Goal: Task Accomplishment & Management: Use online tool/utility

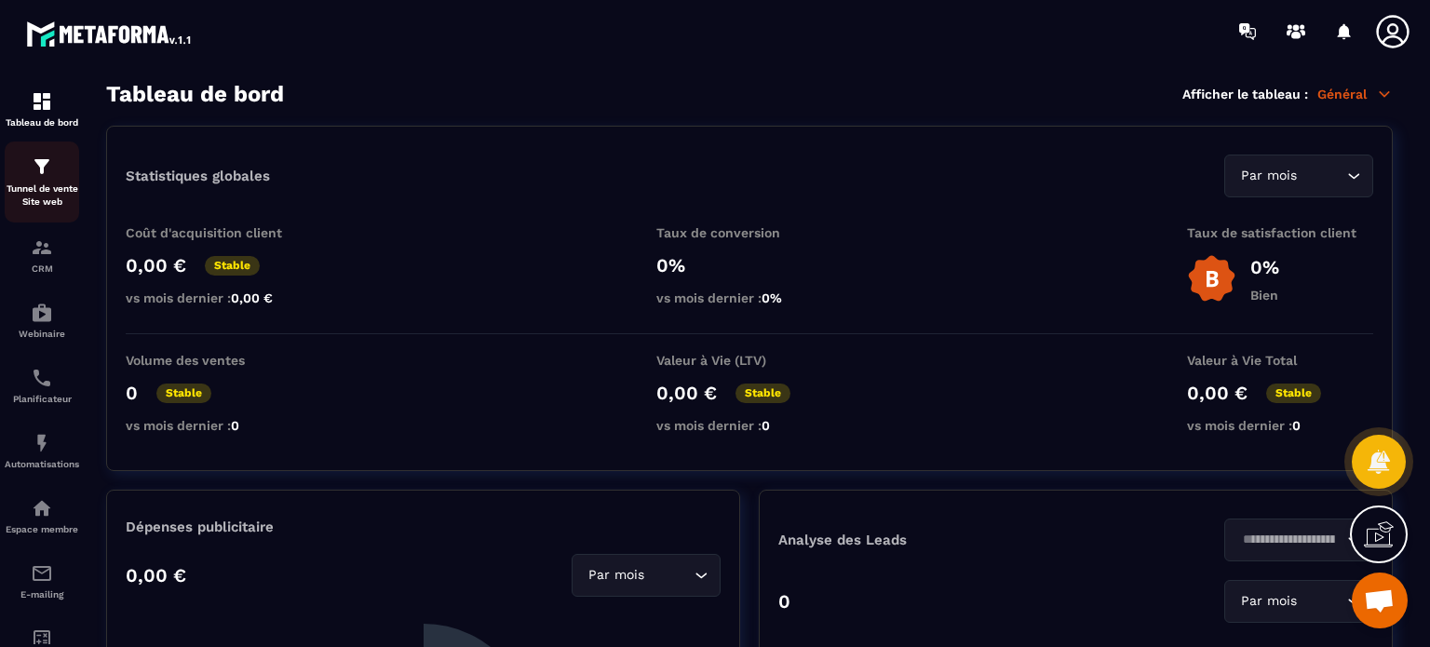
click at [48, 179] on div "Tunnel de vente Site web" at bounding box center [42, 181] width 74 height 53
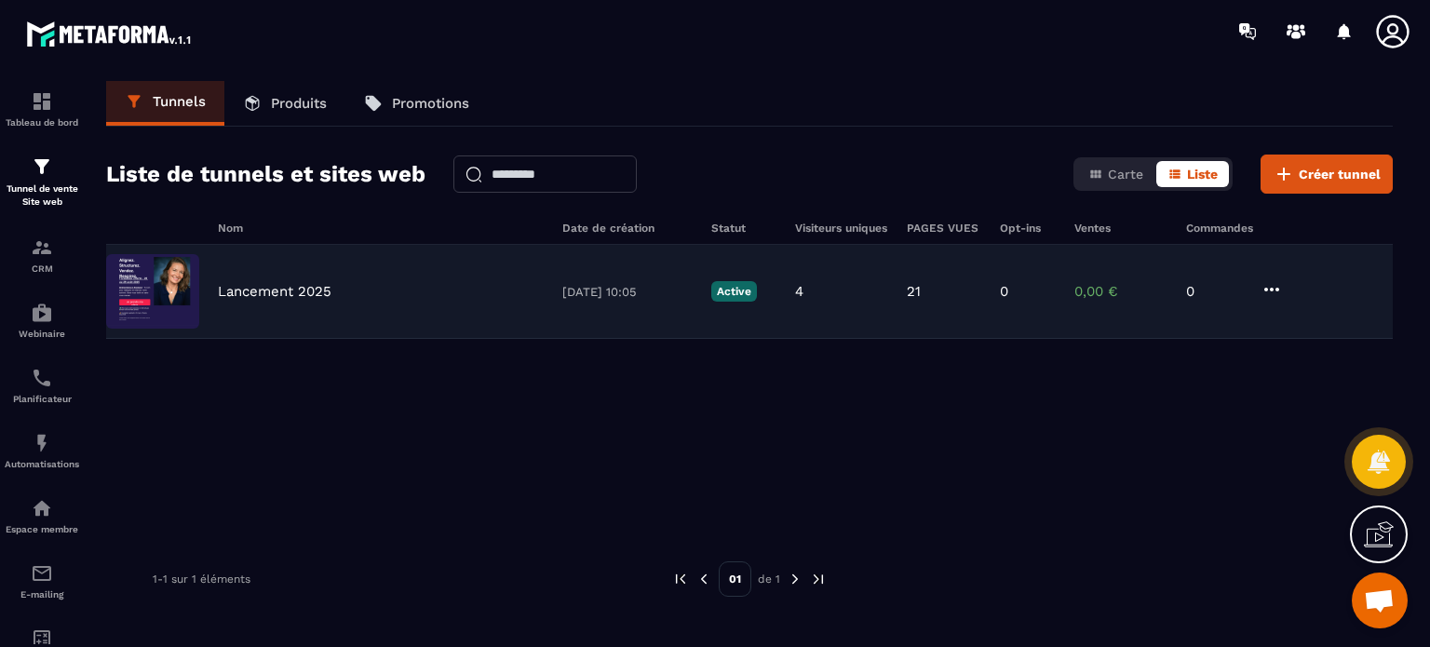
click at [302, 283] on p "Lancement 2025" at bounding box center [275, 291] width 114 height 17
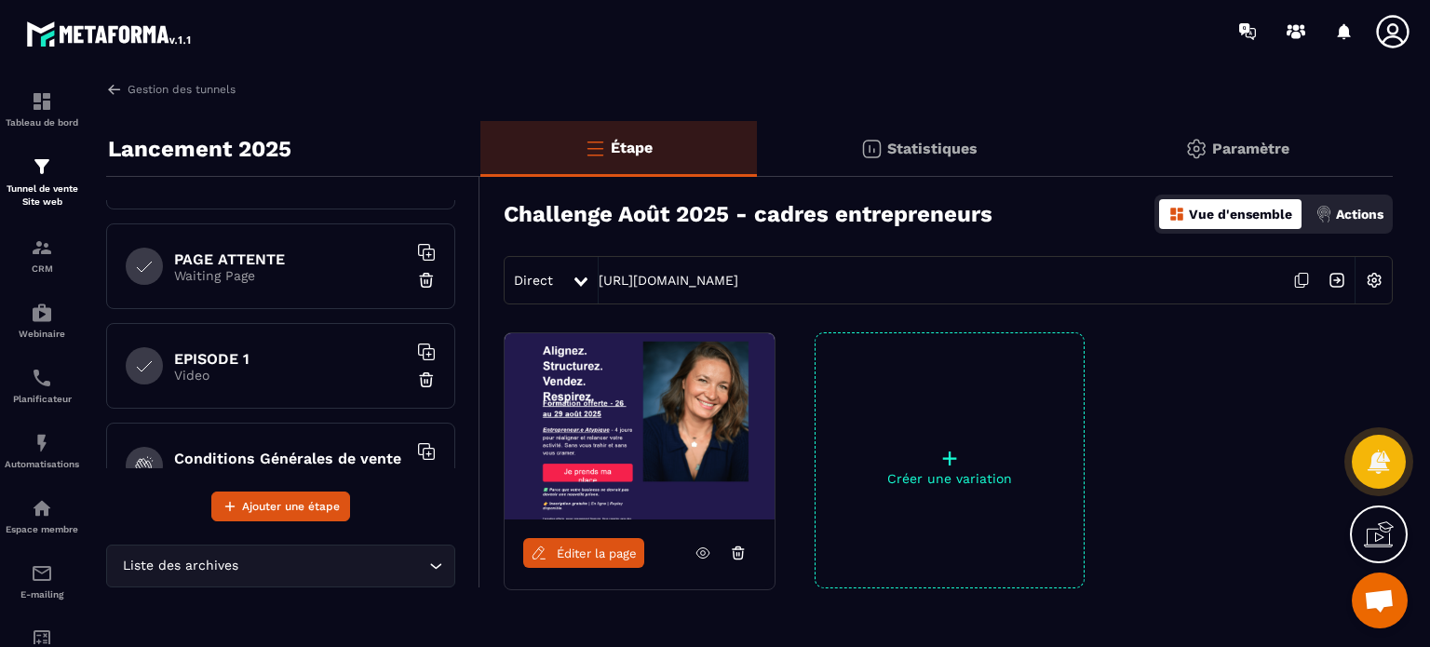
scroll to position [205, 0]
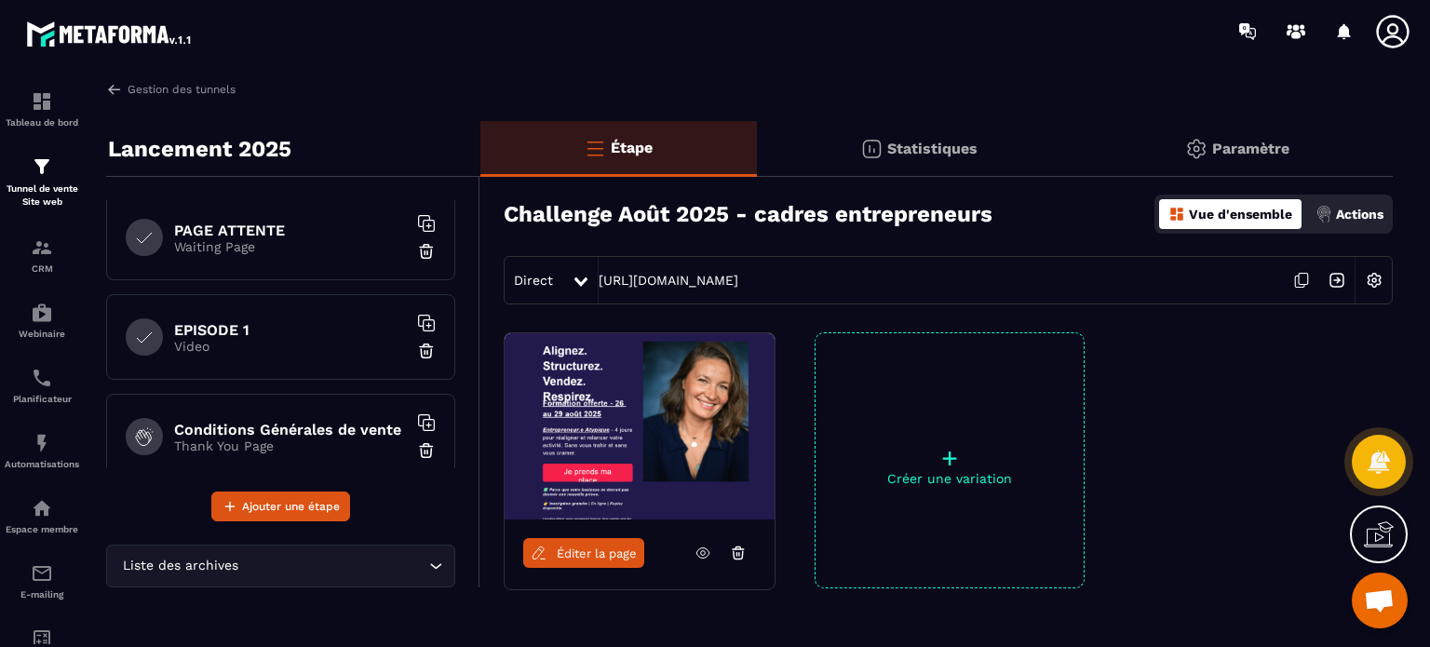
click at [282, 339] on p "Video" at bounding box center [290, 346] width 233 height 15
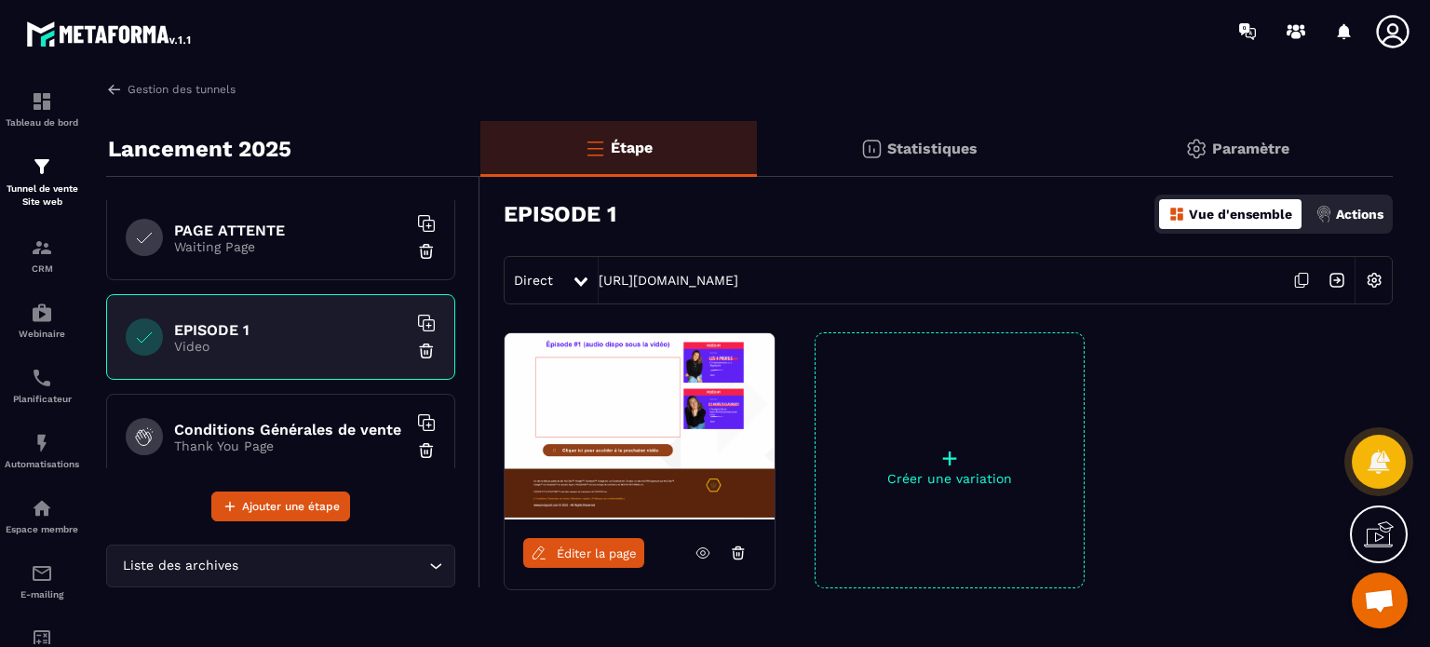
click at [599, 553] on span "Éditer la page" at bounding box center [597, 553] width 80 height 14
